Goal: Task Accomplishment & Management: Manage account settings

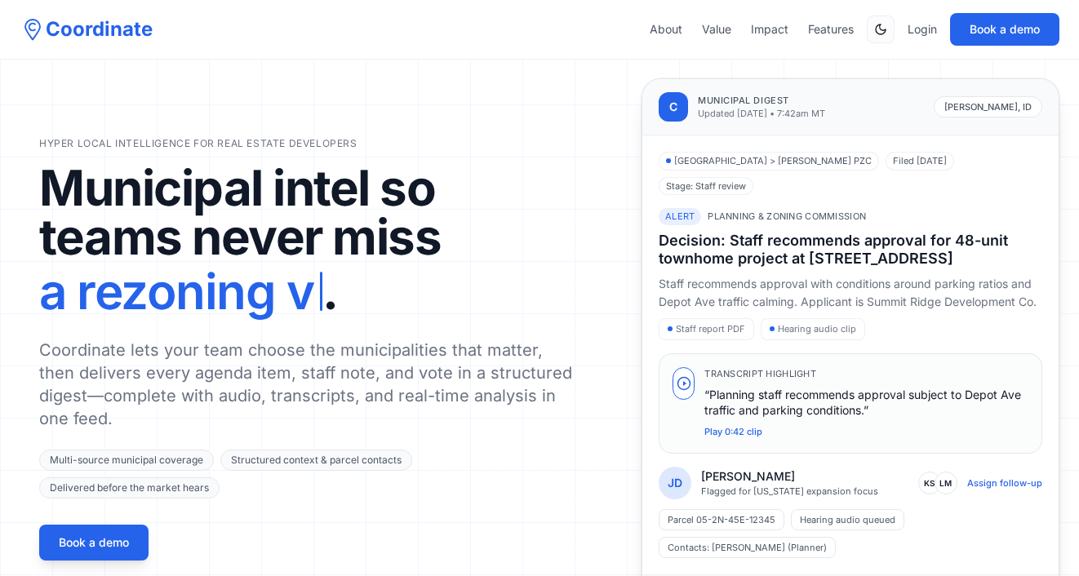
click at [909, 41] on div "About Value Impact Features Login Book a demo" at bounding box center [855, 29] width 410 height 33
click at [919, 35] on link "Login" at bounding box center [922, 29] width 29 height 16
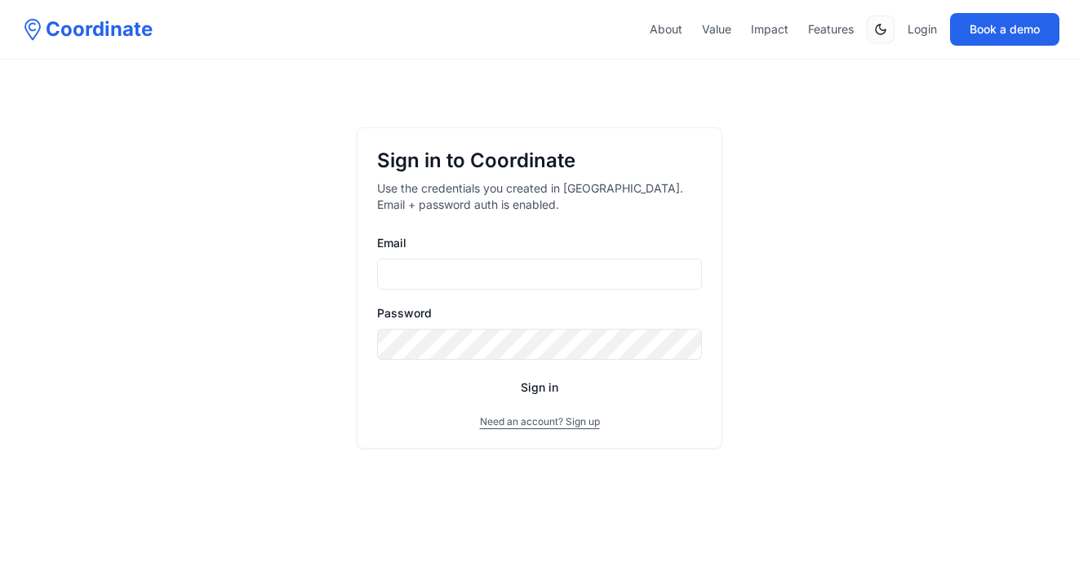
click at [567, 276] on input "Email" at bounding box center [539, 274] width 325 height 31
type input "******"
click at [545, 422] on button "Need an account? Sign up" at bounding box center [540, 422] width 120 height 13
drag, startPoint x: 524, startPoint y: 266, endPoint x: 362, endPoint y: 265, distance: 162.5
click at [362, 265] on div "Create your account Use the credentials you created in [GEOGRAPHIC_DATA]. Email…" at bounding box center [540, 288] width 366 height 322
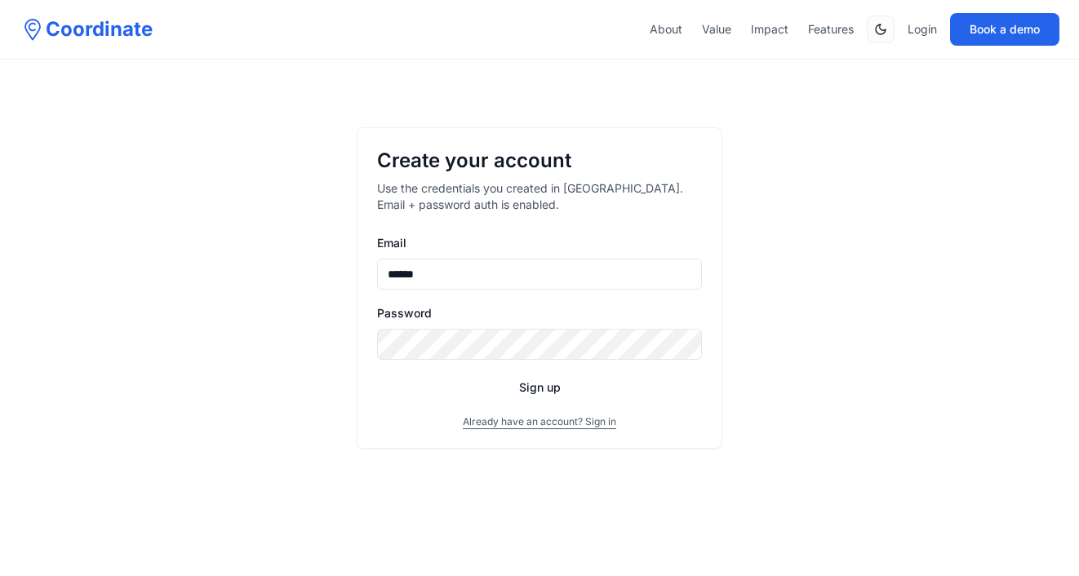
drag, startPoint x: 463, startPoint y: 279, endPoint x: 377, endPoint y: 277, distance: 85.8
click at [376, 277] on div "Create your account Use the credentials you created in [GEOGRAPHIC_DATA]. Email…" at bounding box center [540, 288] width 366 height 322
type input "**********"
click at [0, 576] on com-1password-button at bounding box center [0, 576] width 0 height 0
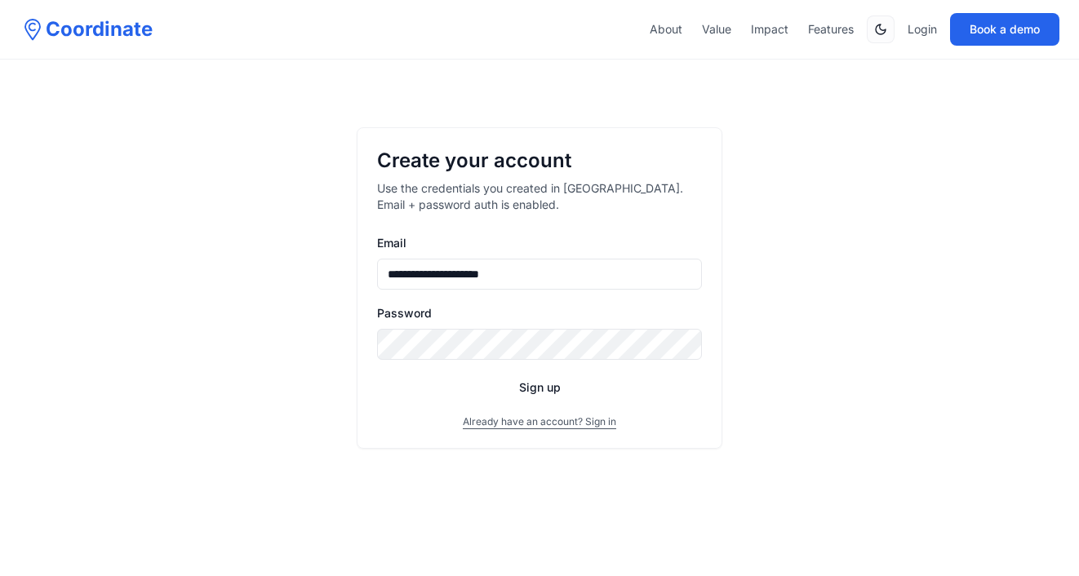
click at [658, 413] on div "**********" at bounding box center [540, 288] width 366 height 322
click at [541, 387] on button "Sign up" at bounding box center [539, 387] width 325 height 29
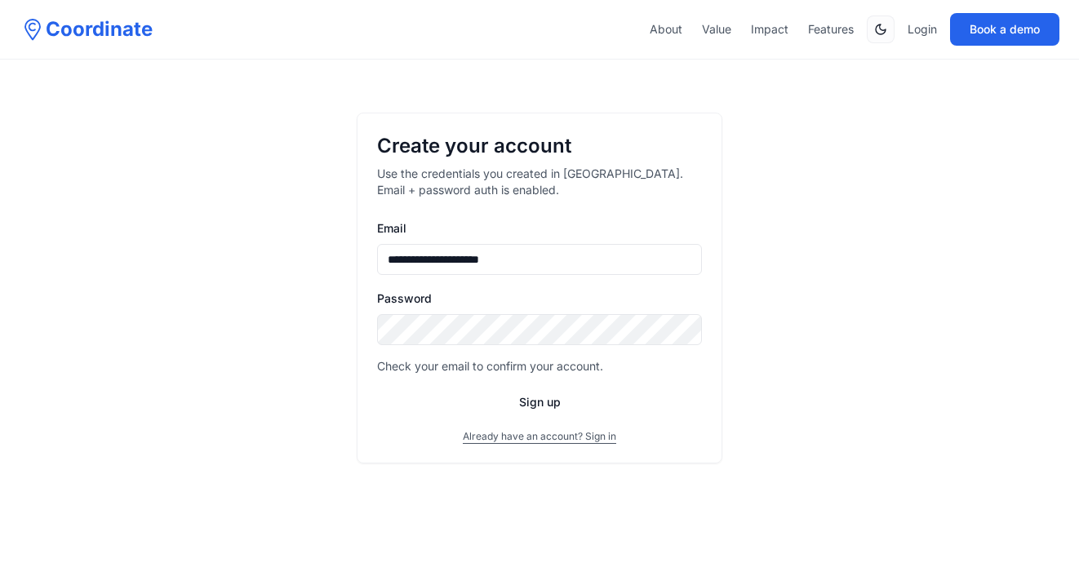
click at [558, 440] on button "Already have an account? Sign in" at bounding box center [539, 436] width 153 height 13
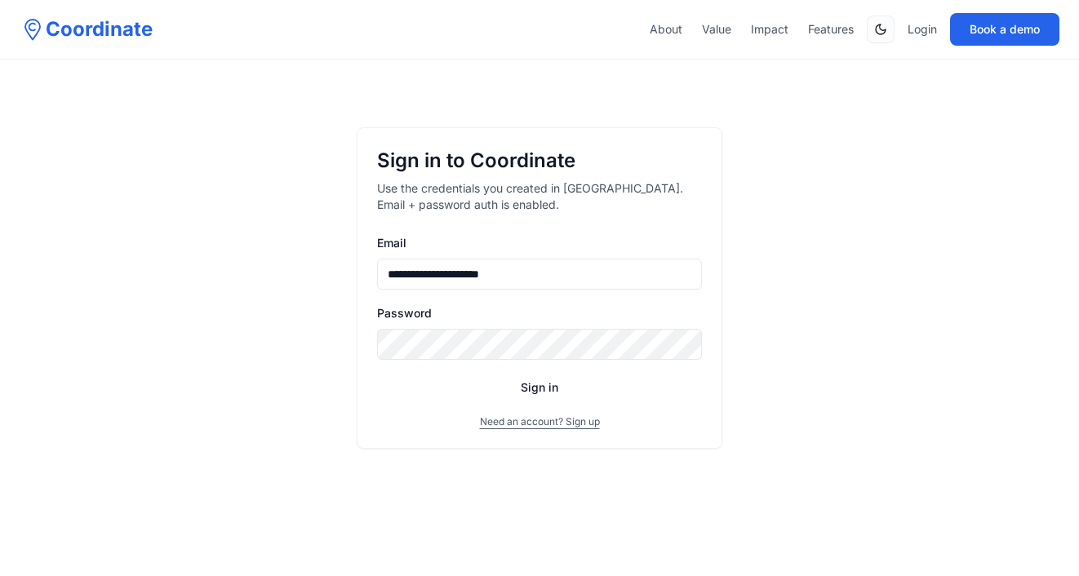
click at [549, 391] on button "Sign in" at bounding box center [539, 387] width 325 height 29
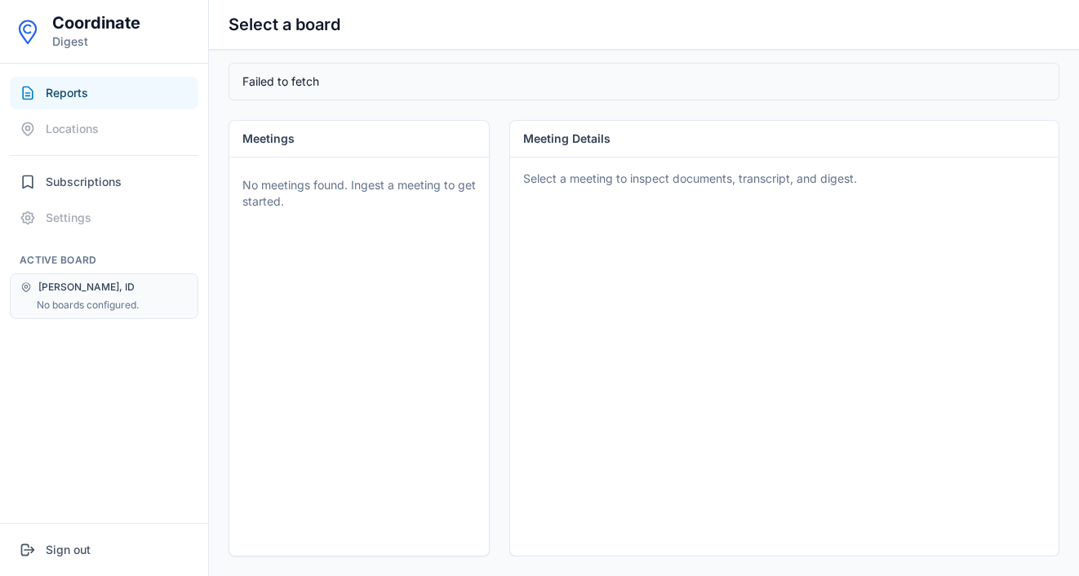
click at [114, 296] on div "[PERSON_NAME], ID No boards configured." at bounding box center [104, 297] width 189 height 46
click at [74, 287] on span "[PERSON_NAME], ID" at bounding box center [86, 287] width 96 height 13
click at [92, 180] on span "Subscriptions" at bounding box center [84, 182] width 76 height 16
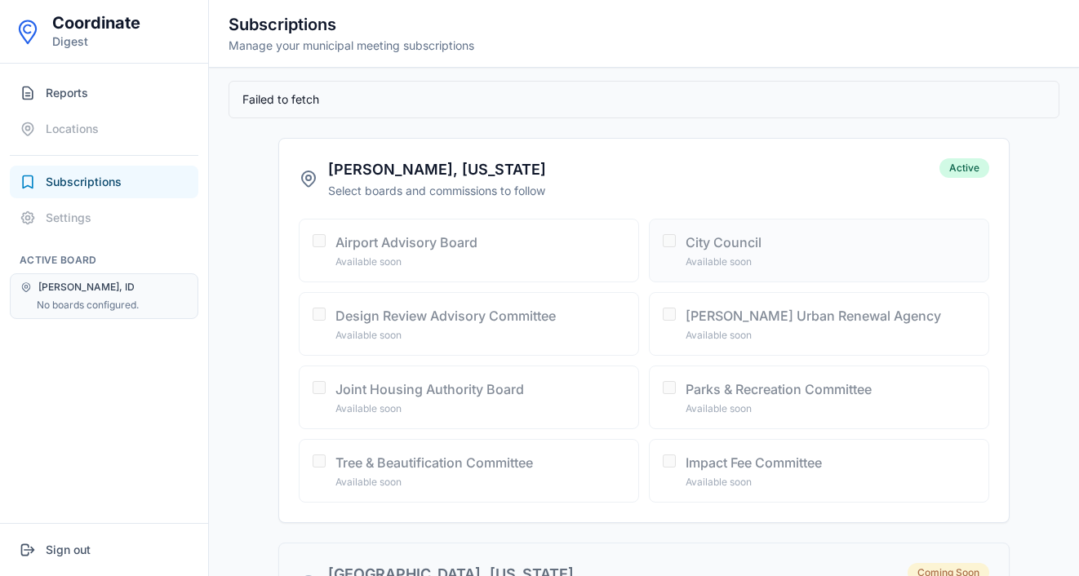
click at [679, 242] on label "City Council Available soon" at bounding box center [819, 251] width 340 height 64
click at [77, 99] on span "Reports" at bounding box center [67, 93] width 42 height 16
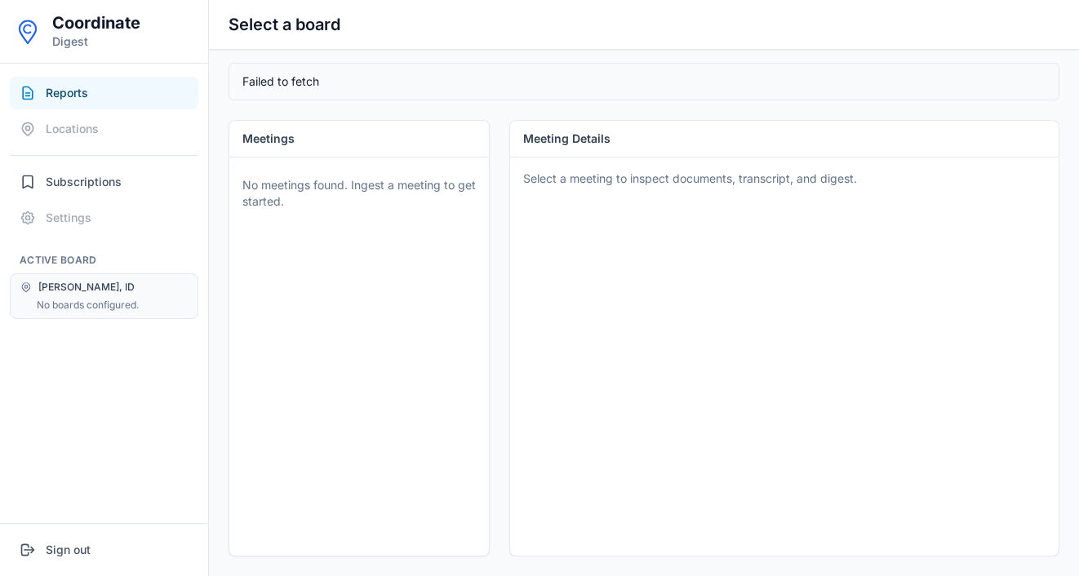
click at [314, 72] on div "Failed to fetch" at bounding box center [644, 82] width 831 height 38
click at [37, 292] on div "[PERSON_NAME], ID" at bounding box center [103, 287] width 167 height 13
click at [89, 157] on div at bounding box center [104, 156] width 189 height 14
click at [89, 89] on button "Reports" at bounding box center [104, 93] width 189 height 33
click at [88, 179] on span "Subscriptions" at bounding box center [84, 182] width 76 height 16
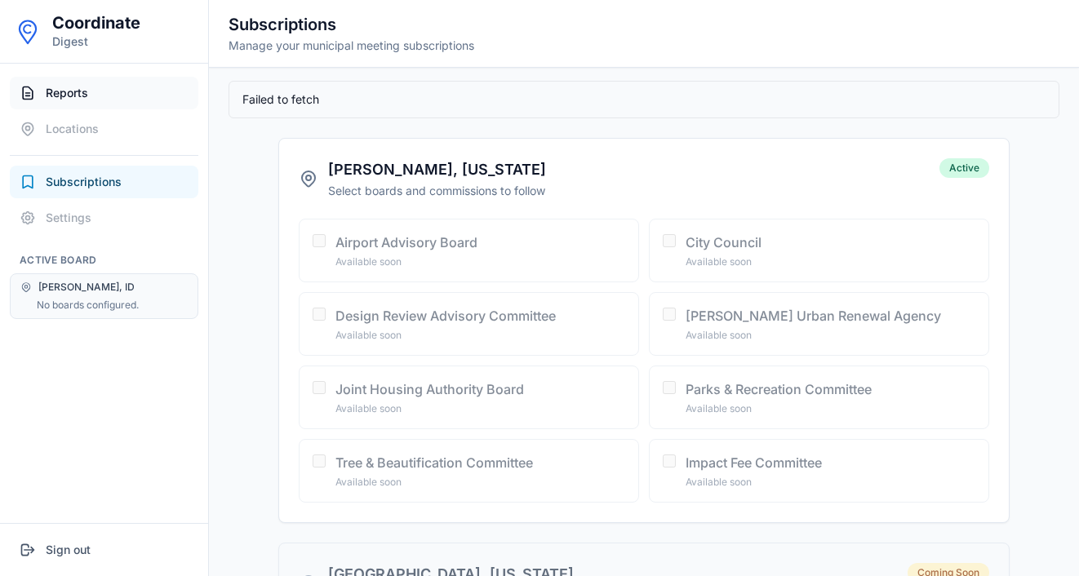
click at [75, 96] on span "Reports" at bounding box center [67, 93] width 42 height 16
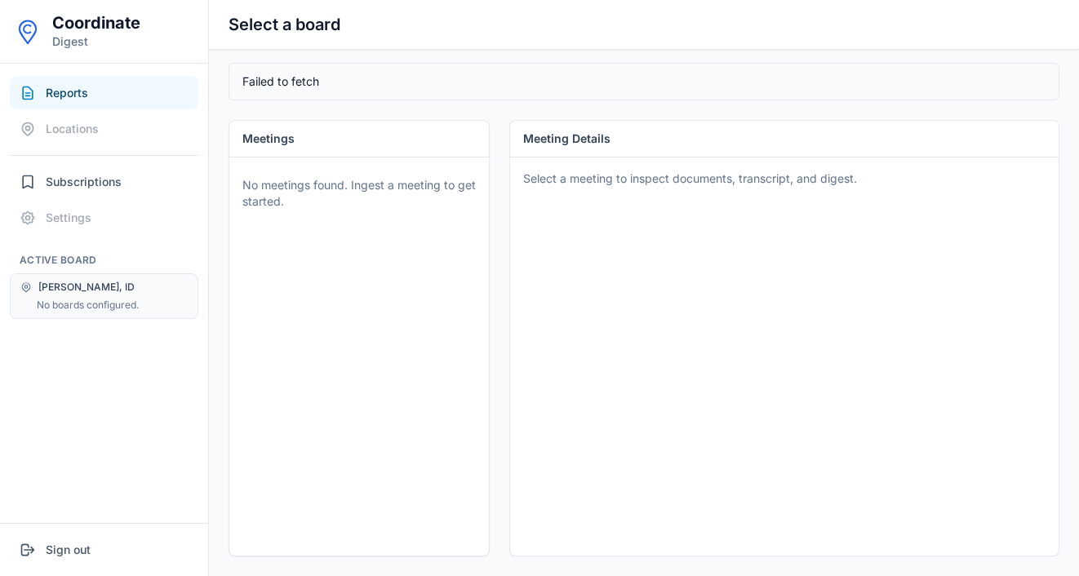
click at [99, 282] on div "[PERSON_NAME], ID" at bounding box center [103, 287] width 167 height 13
click at [74, 164] on div "Reports Locations Subscriptions Settings" at bounding box center [104, 156] width 208 height 158
click at [67, 177] on span "Subscriptions" at bounding box center [84, 182] width 76 height 16
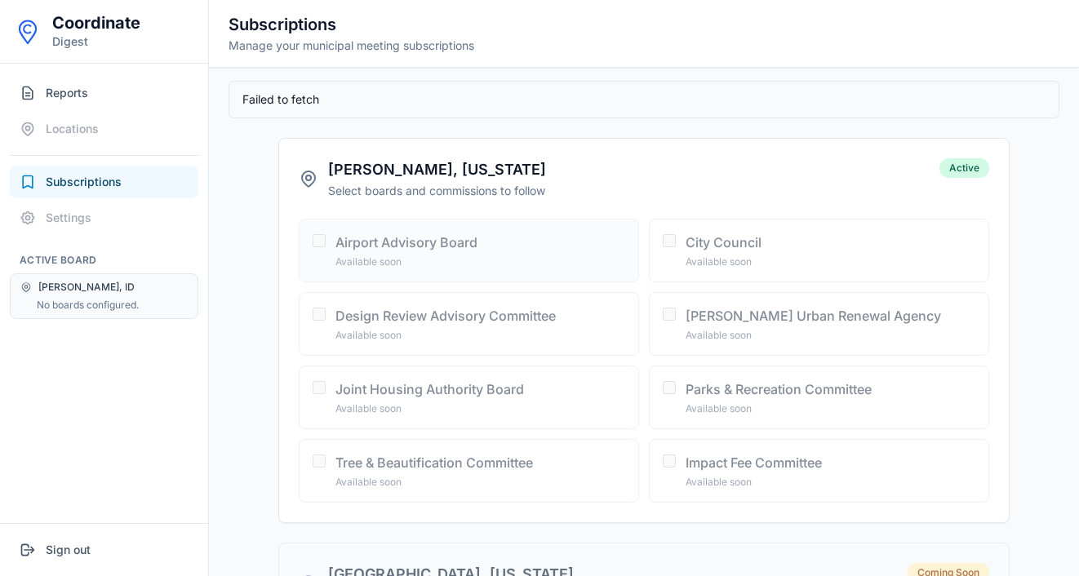
click at [356, 274] on label "Airport Advisory Board Available soon" at bounding box center [469, 251] width 340 height 64
click at [361, 343] on label "Design Review Advisory Committee Available soon" at bounding box center [469, 324] width 340 height 64
click at [78, 92] on span "Reports" at bounding box center [67, 93] width 42 height 16
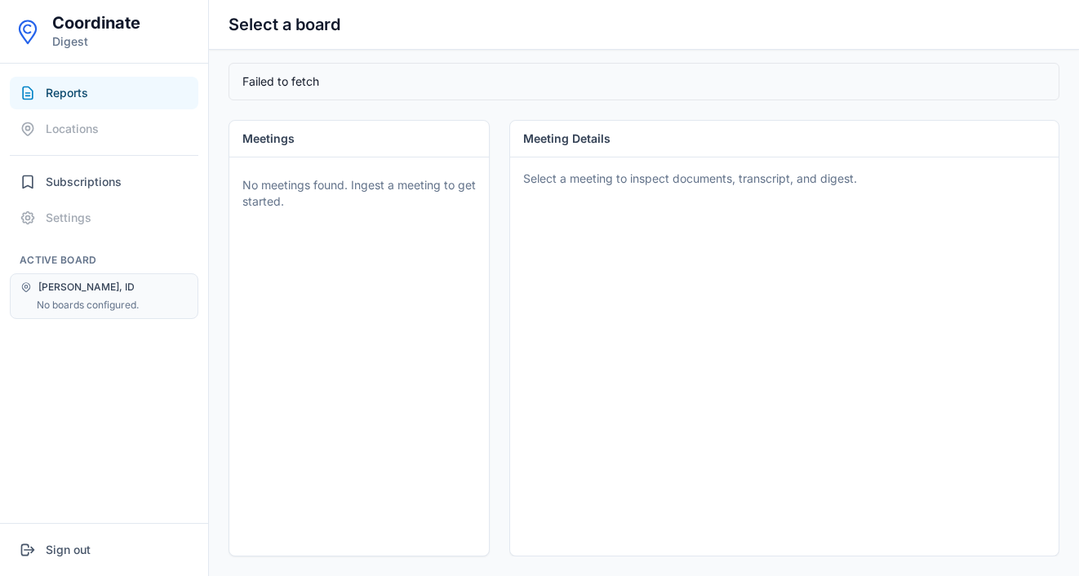
click at [622, 194] on div "Select a meeting to inspect documents, transcript, and digest." at bounding box center [784, 354] width 549 height 392
click at [526, 81] on div "Failed to fetch" at bounding box center [644, 82] width 831 height 38
click at [87, 185] on span "Subscriptions" at bounding box center [84, 182] width 76 height 16
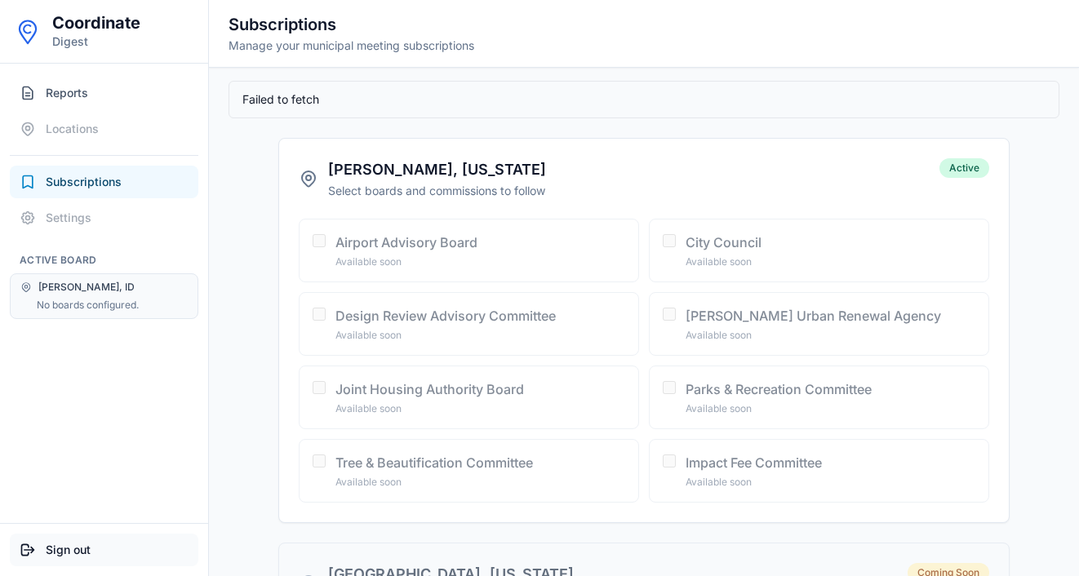
click at [71, 543] on button "Sign out" at bounding box center [104, 550] width 189 height 33
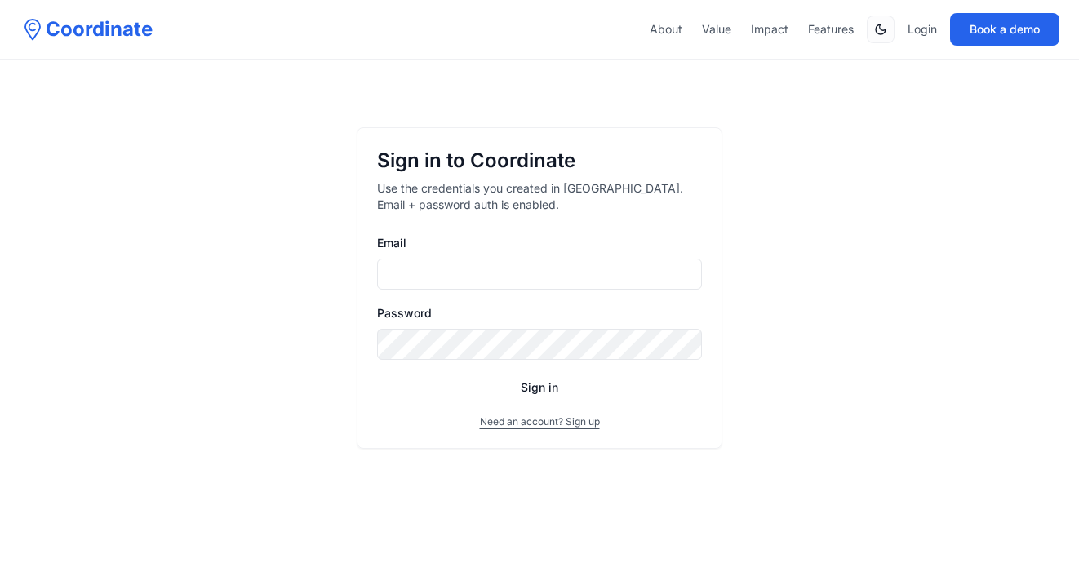
click at [506, 262] on input "Email" at bounding box center [539, 274] width 325 height 31
drag, startPoint x: 506, startPoint y: 262, endPoint x: 1076, endPoint y: 173, distance: 576.8
click at [1061, 169] on div "**********" at bounding box center [539, 288] width 1079 height 576
type input "**********"
click at [656, 432] on div "**********" at bounding box center [540, 288] width 366 height 322
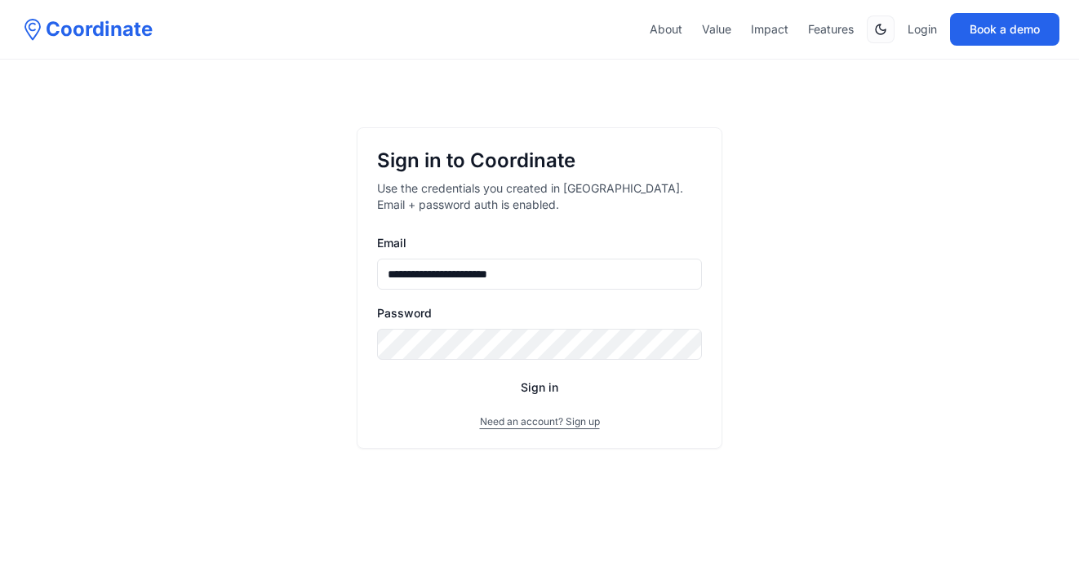
click at [554, 393] on button "Sign in" at bounding box center [539, 387] width 325 height 29
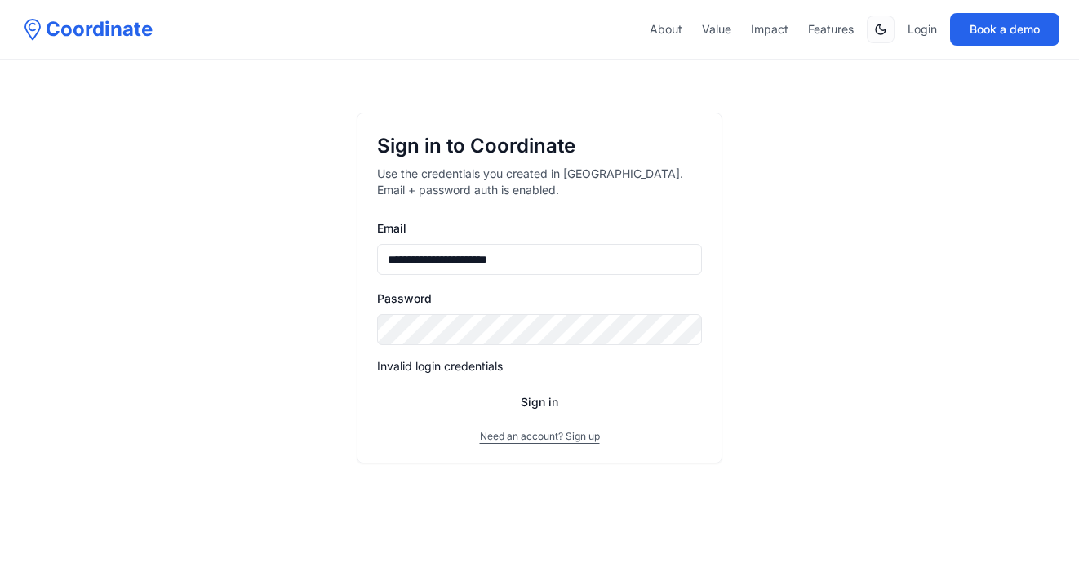
drag, startPoint x: 576, startPoint y: 260, endPoint x: 312, endPoint y: 246, distance: 264.1
click at [312, 246] on div "**********" at bounding box center [539, 288] width 1079 height 576
type input "**********"
click at [530, 403] on button "Sign in" at bounding box center [539, 402] width 325 height 29
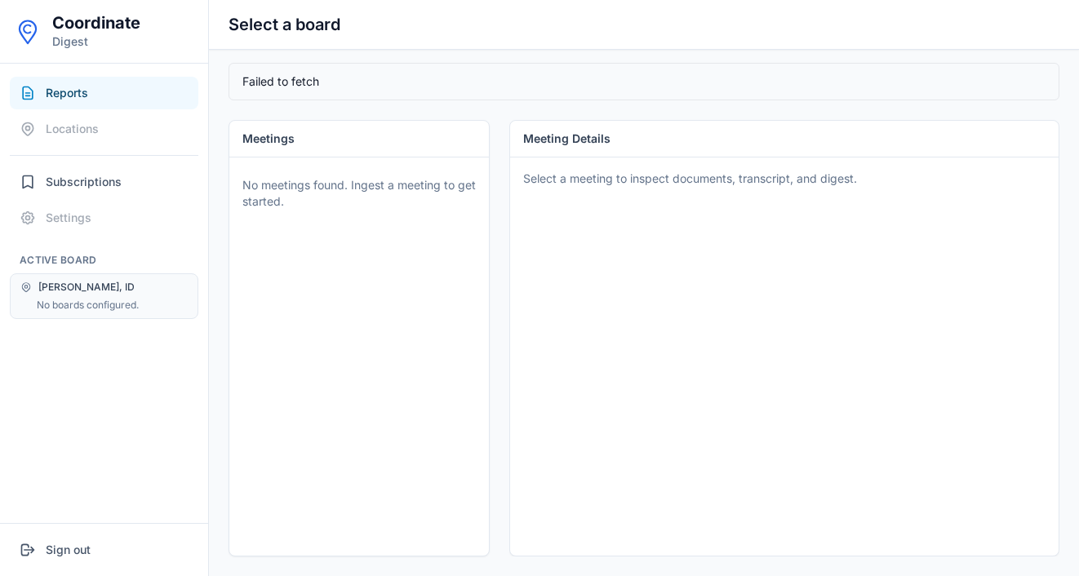
click at [560, 234] on div "Select a meeting to inspect documents, transcript, and digest." at bounding box center [784, 354] width 549 height 392
click at [608, 207] on div "Select a meeting to inspect documents, transcript, and digest." at bounding box center [784, 354] width 549 height 392
click at [551, 244] on div "Select a meeting to inspect documents, transcript, and digest." at bounding box center [784, 354] width 549 height 392
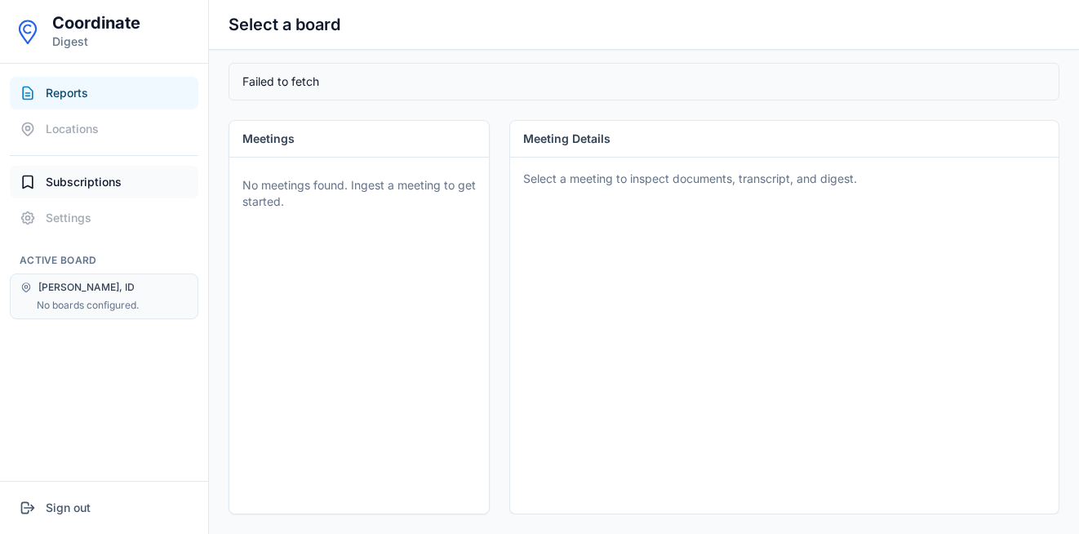
click at [95, 178] on span "Subscriptions" at bounding box center [84, 182] width 76 height 16
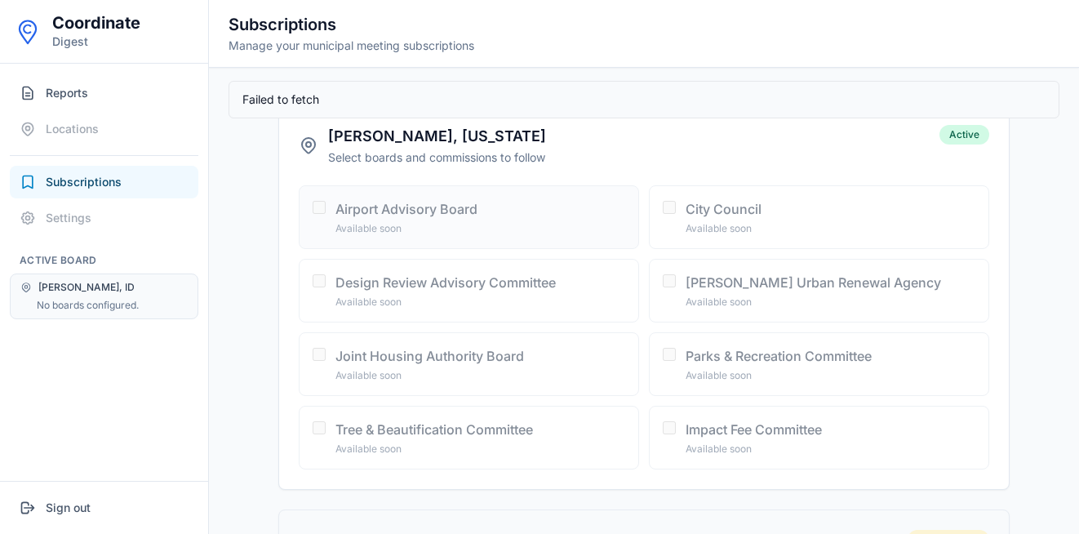
scroll to position [37, 0]
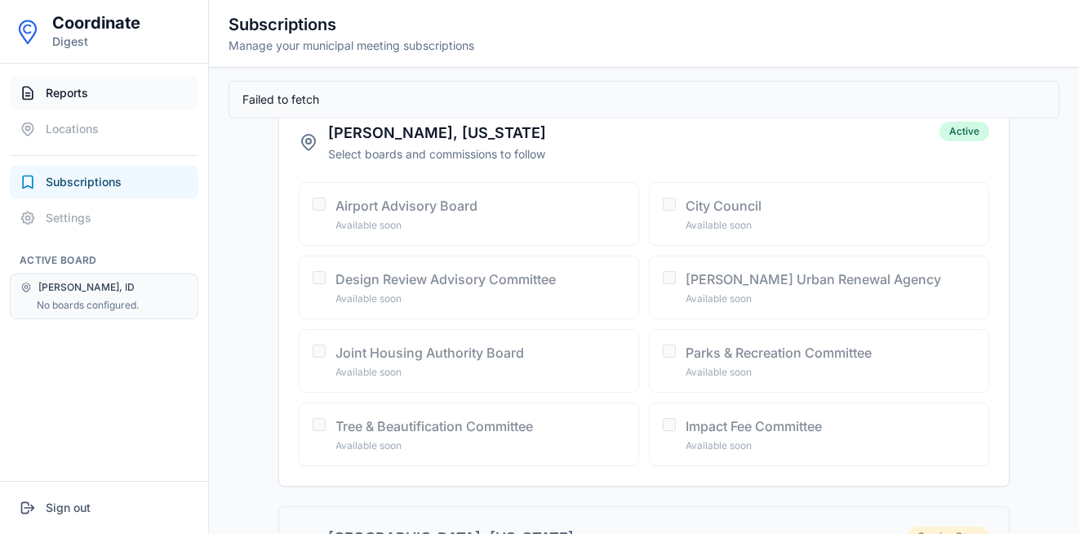
click at [91, 91] on button "Reports" at bounding box center [104, 93] width 189 height 33
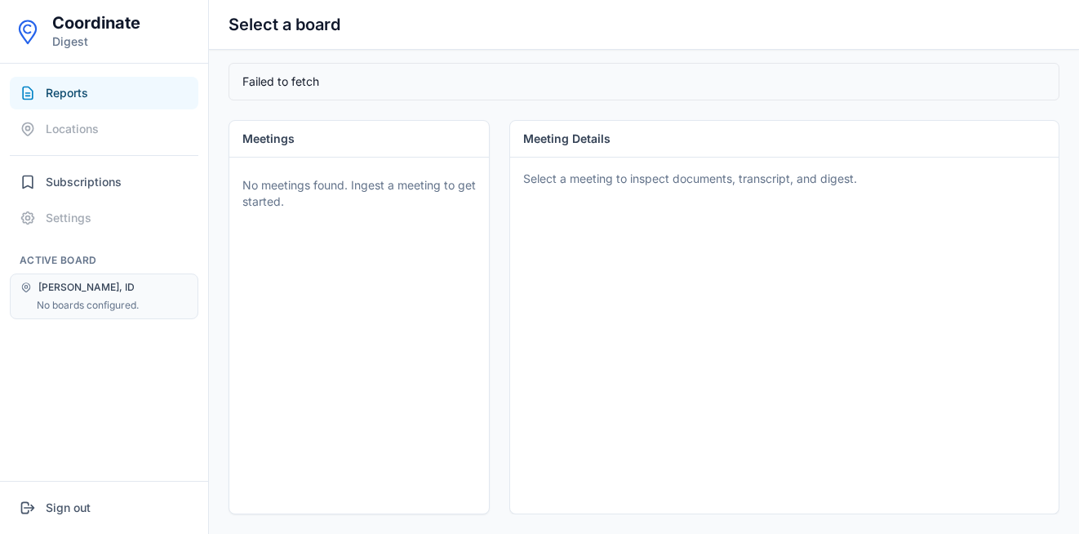
scroll to position [0, 0]
click at [86, 189] on span "Subscriptions" at bounding box center [84, 182] width 76 height 16
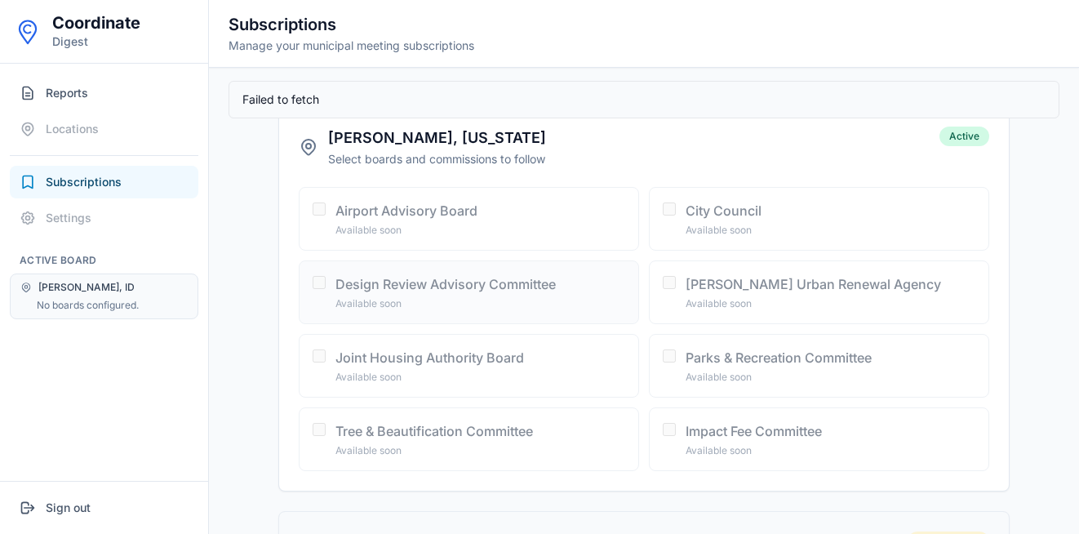
scroll to position [42, 0]
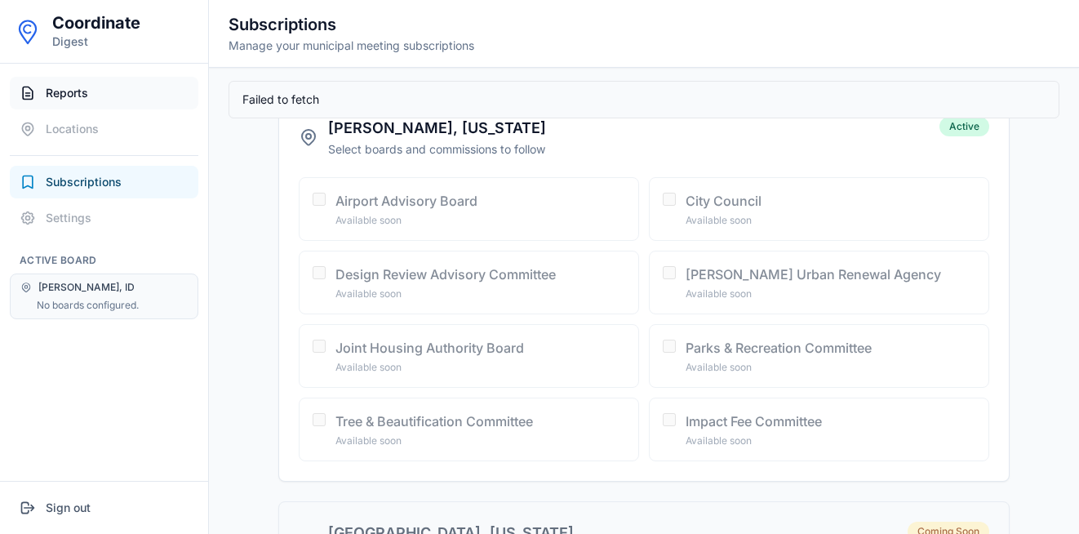
click at [80, 95] on span "Reports" at bounding box center [67, 93] width 42 height 16
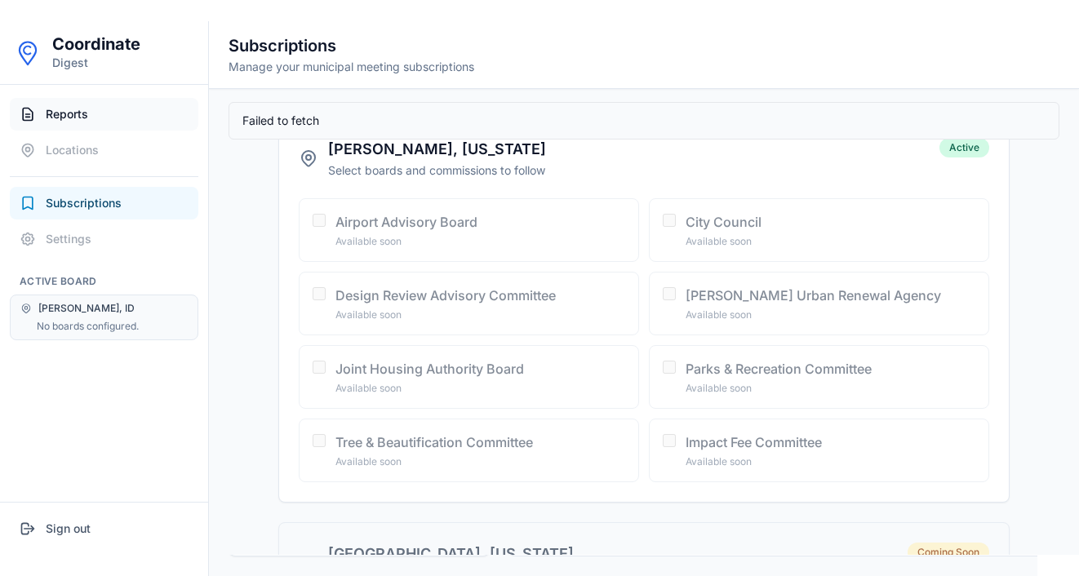
scroll to position [0, 0]
